Goal: Task Accomplishment & Management: Use online tool/utility

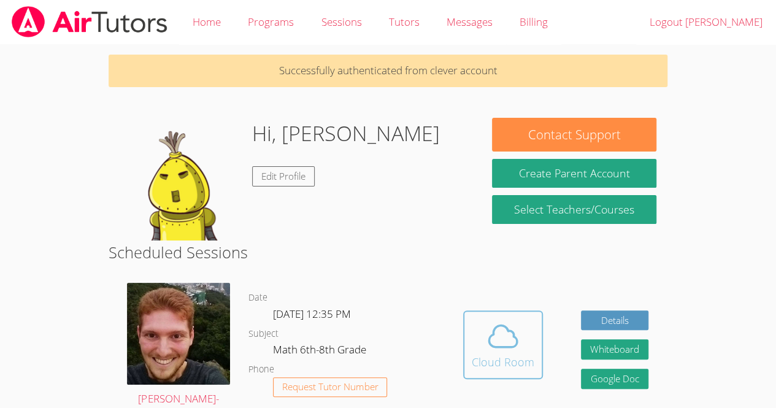
click at [503, 336] on icon at bounding box center [503, 336] width 34 height 34
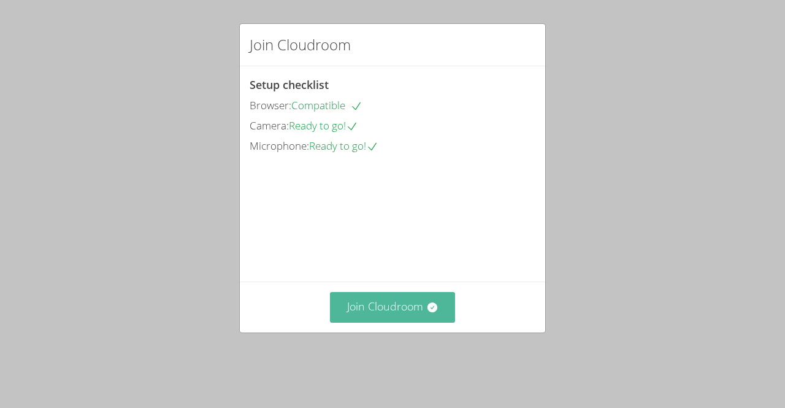
click at [393, 322] on button "Join Cloudroom" at bounding box center [393, 307] width 126 height 30
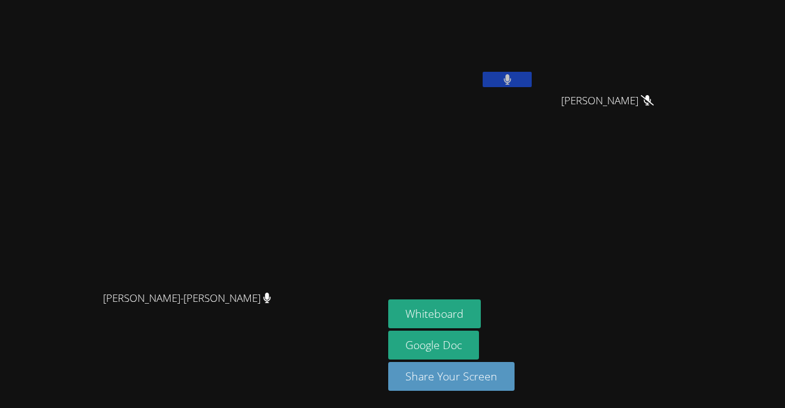
click at [532, 75] on button at bounding box center [507, 79] width 49 height 15
click at [481, 312] on button "Whiteboard" at bounding box center [434, 313] width 93 height 29
